Goal: Feedback & Contribution: Submit feedback/report problem

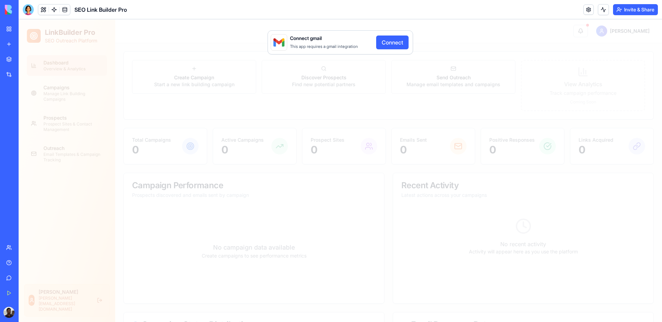
click at [220, 52] on div "Connect gmail This app requires a gmail integration Connect" at bounding box center [340, 170] width 643 height 303
click at [240, 46] on div "Connect gmail This app requires a gmail integration Connect" at bounding box center [340, 170] width 643 height 303
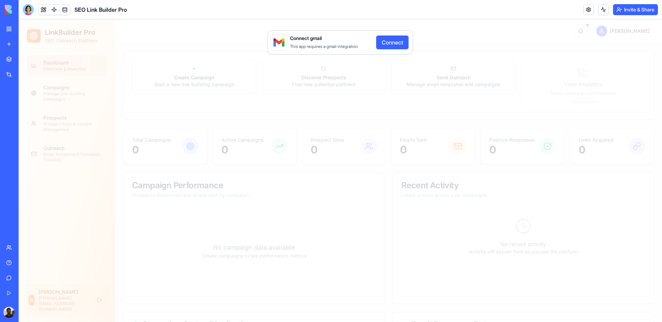
click at [240, 46] on div "Connect gmail This app requires a gmail integration Connect" at bounding box center [340, 170] width 643 height 303
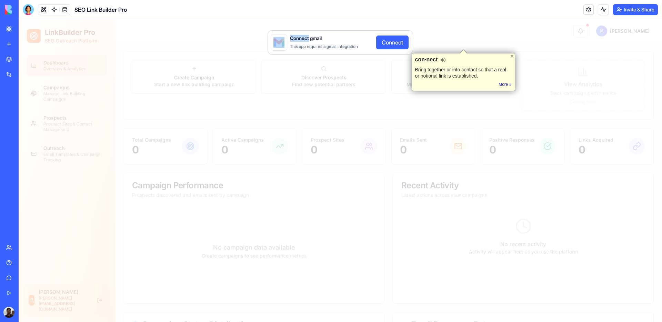
click at [240, 46] on div "Connect gmail This app requires a gmail integration Connect" at bounding box center [340, 170] width 643 height 303
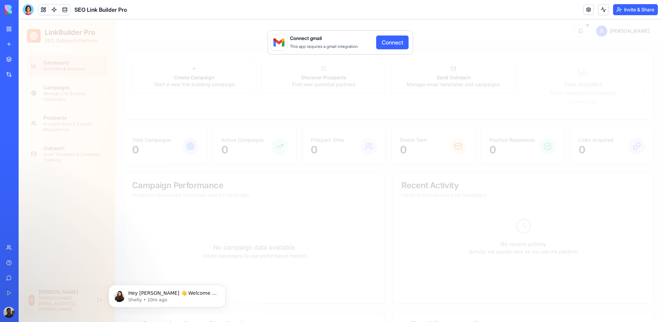
click at [206, 77] on div "Connect gmail This app requires a gmail integration Connect" at bounding box center [340, 170] width 643 height 303
click at [185, 44] on div "Connect gmail This app requires a gmail integration Connect" at bounding box center [340, 170] width 643 height 303
click at [30, 40] on link "New app" at bounding box center [16, 44] width 28 height 14
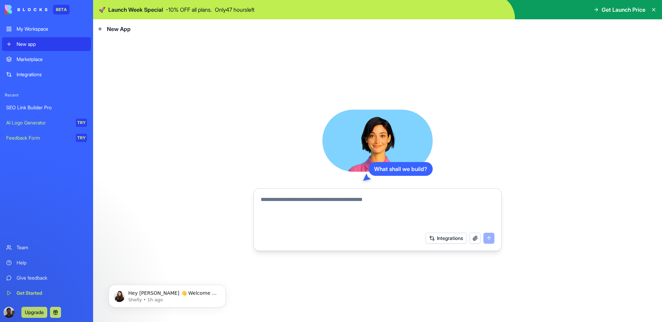
click at [348, 203] on textarea at bounding box center [378, 211] width 234 height 33
click at [434, 239] on button "Integrations" at bounding box center [445, 238] width 41 height 11
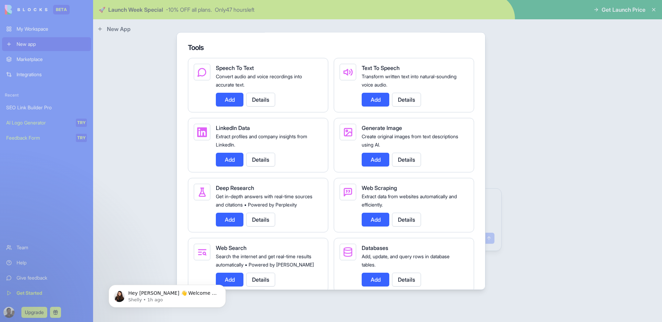
scroll to position [755, 0]
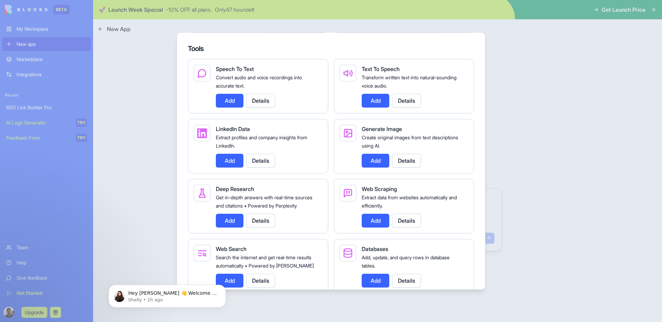
click at [185, 135] on div "Integrations Manage your connected services and discover new integrations Integ…" at bounding box center [331, 161] width 309 height 258
click at [153, 132] on div at bounding box center [331, 161] width 662 height 322
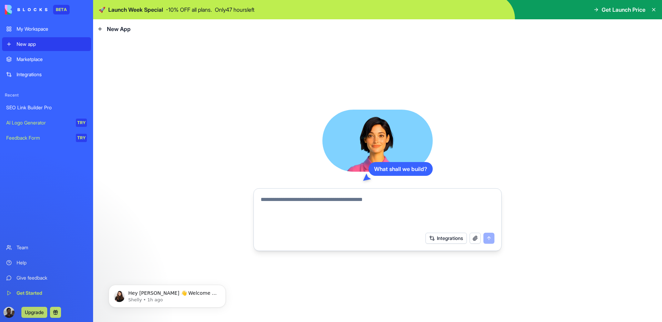
click at [35, 137] on div "Feedback Form" at bounding box center [38, 137] width 65 height 7
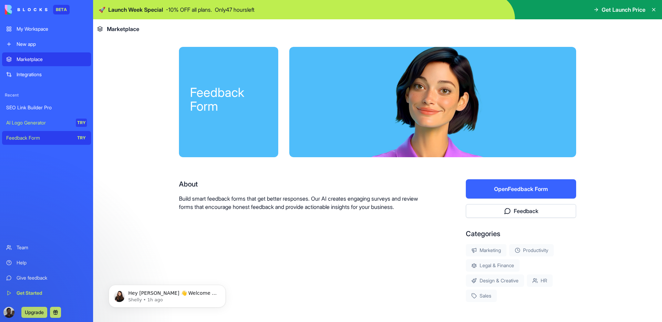
click at [508, 191] on button "Open Feedback Form" at bounding box center [521, 188] width 110 height 19
